Goal: Information Seeking & Learning: Learn about a topic

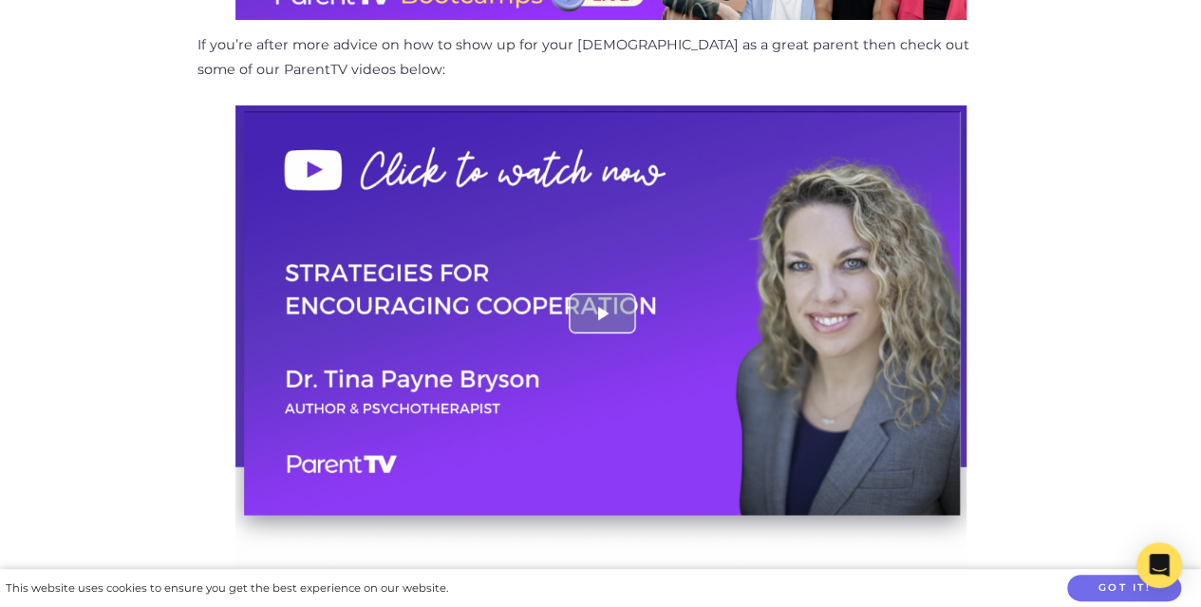
scroll to position [2655, 0]
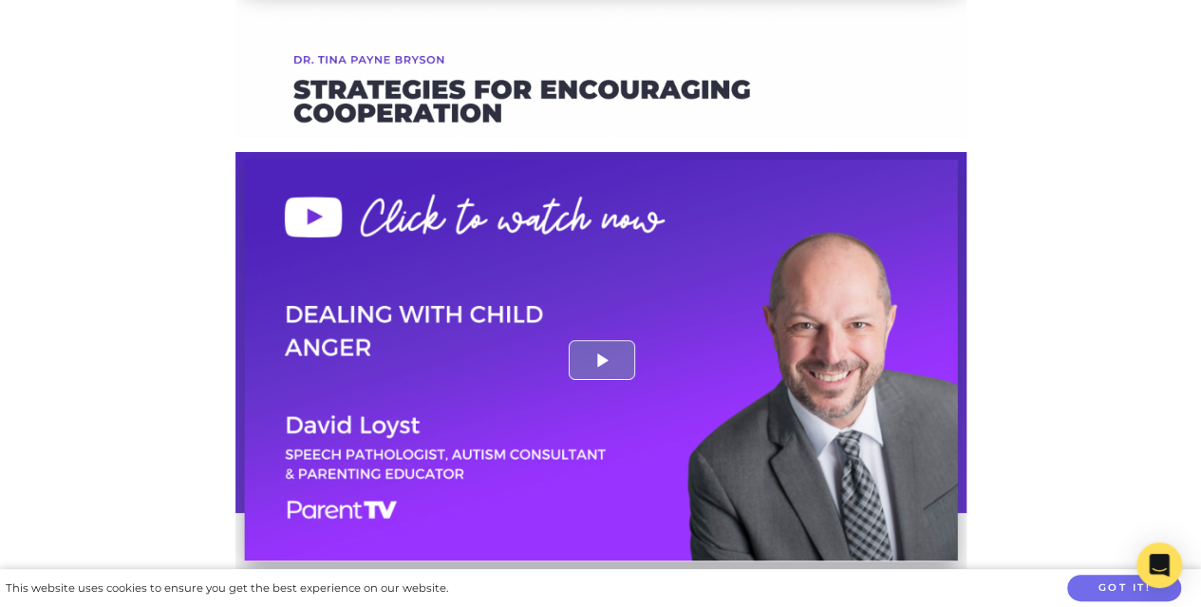
click at [602, 328] on img at bounding box center [600, 421] width 731 height 538
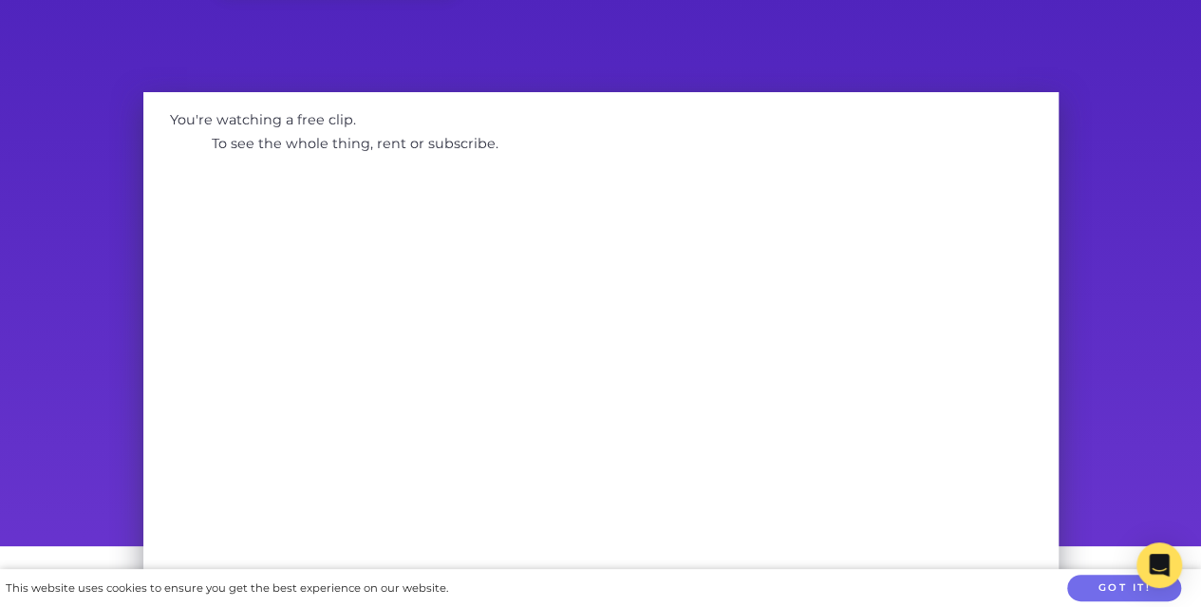
scroll to position [606, 0]
